Goal: Find specific page/section: Find specific page/section

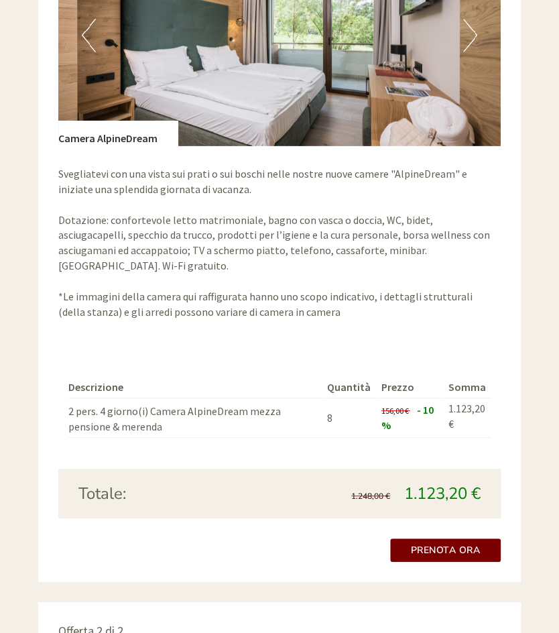
scroll to position [967, 0]
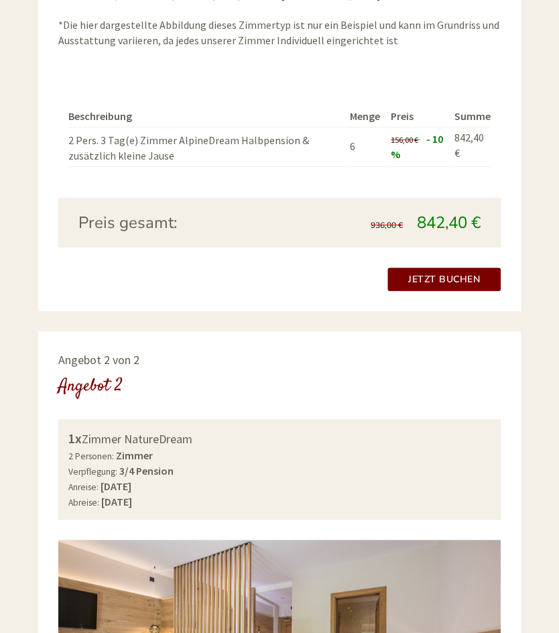
scroll to position [1303, 0]
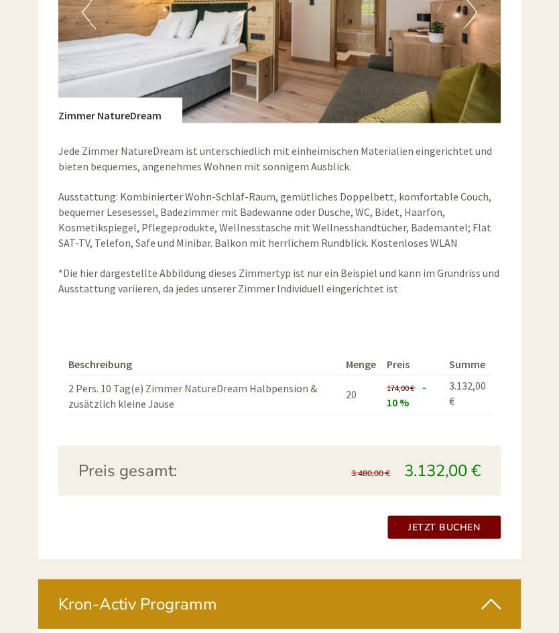
scroll to position [2005, 0]
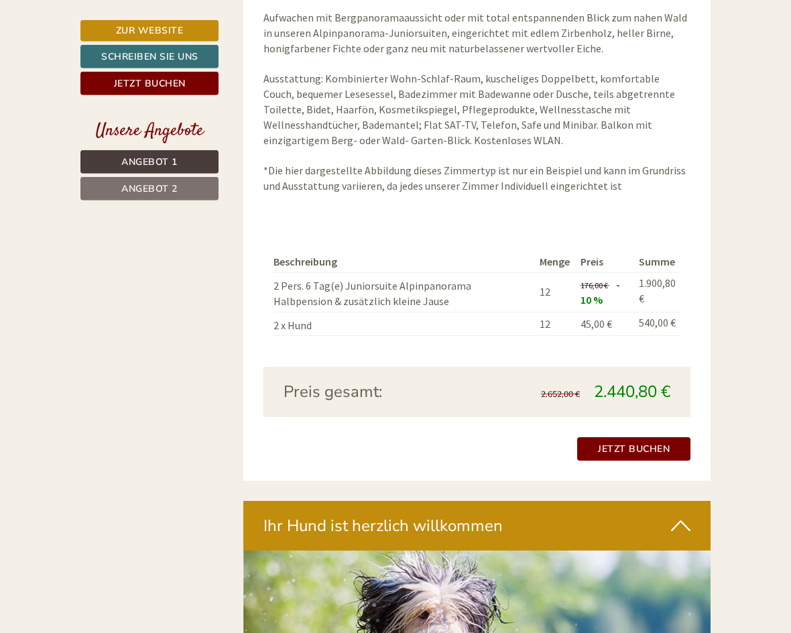
scroll to position [2117, 0]
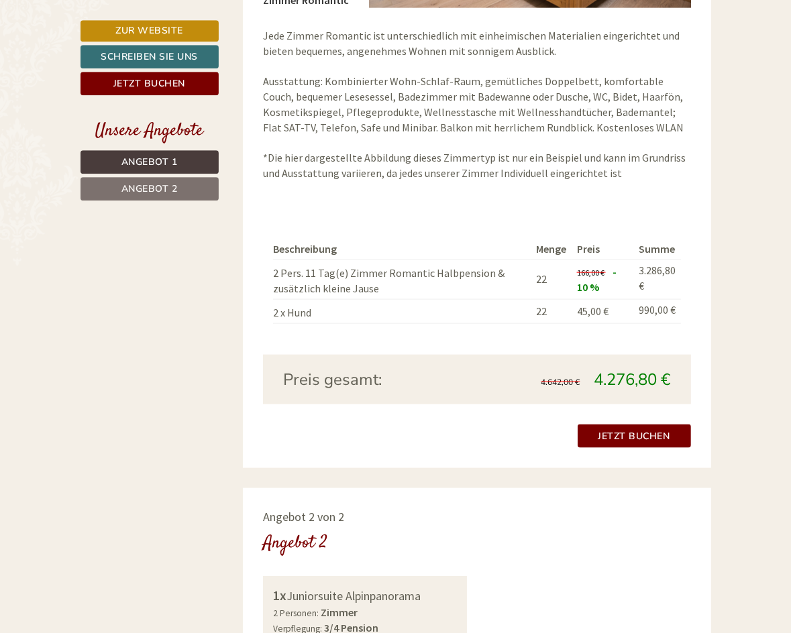
scroll to position [1018, 0]
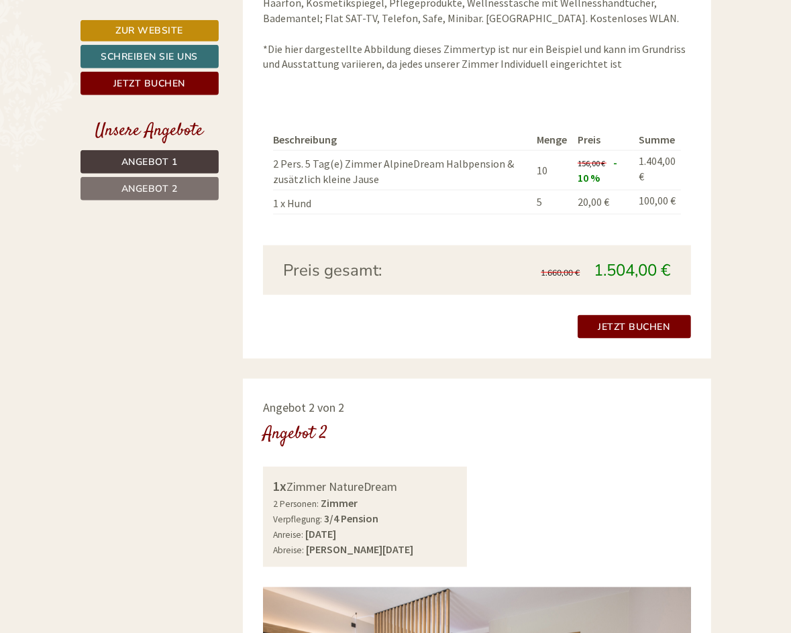
scroll to position [1220, 0]
